Goal: Browse casually

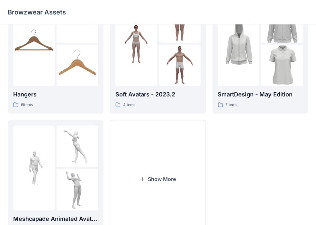
scroll to position [191, 0]
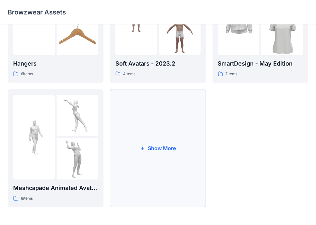
click at [158, 149] on button "Show More" at bounding box center [158, 148] width 96 height 118
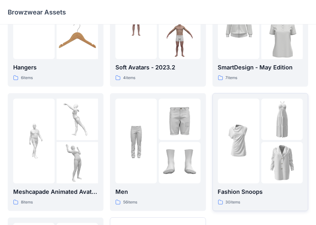
scroll to position [91, 0]
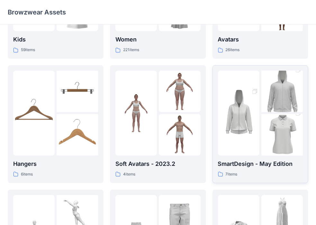
click at [250, 106] on img at bounding box center [238, 113] width 41 height 62
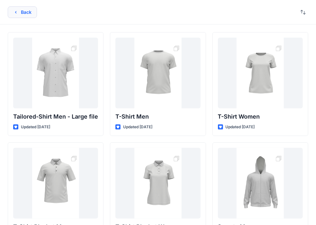
click at [26, 14] on button "Back" at bounding box center [22, 12] width 29 height 12
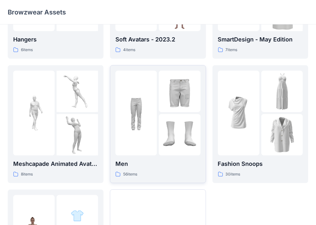
scroll to position [225, 0]
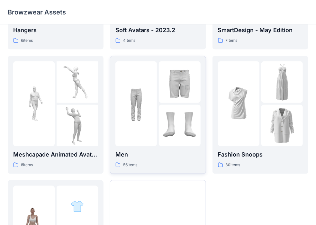
click at [157, 100] on div at bounding box center [157, 103] width 85 height 85
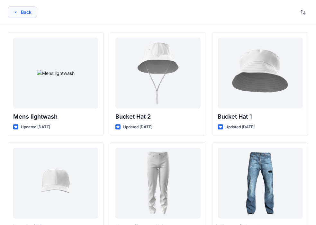
click at [17, 11] on icon "button" at bounding box center [15, 12] width 5 height 5
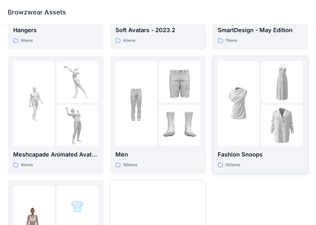
scroll to position [96, 0]
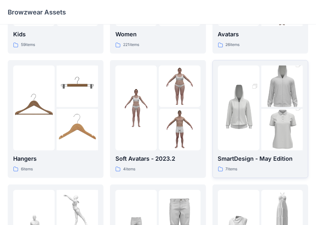
click at [261, 99] on div at bounding box center [260, 108] width 85 height 85
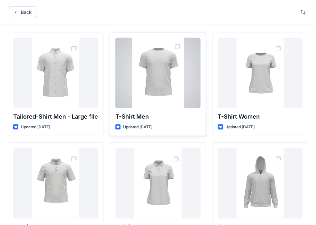
click at [155, 76] on div at bounding box center [157, 73] width 85 height 71
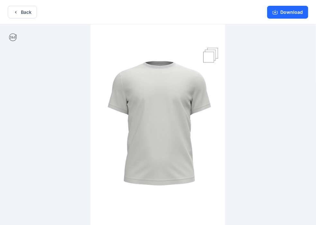
click at [207, 58] on img at bounding box center [158, 125] width 135 height 202
click at [287, 11] on button "Download" at bounding box center [287, 12] width 41 height 13
